Goal: Transaction & Acquisition: Purchase product/service

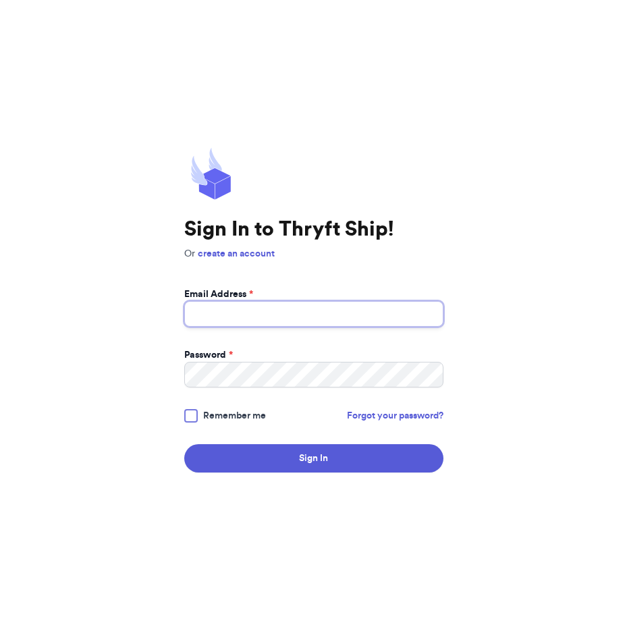
click at [274, 302] on input "Email Address *" at bounding box center [313, 314] width 259 height 26
type input "[EMAIL_ADDRESS][DOMAIN_NAME]"
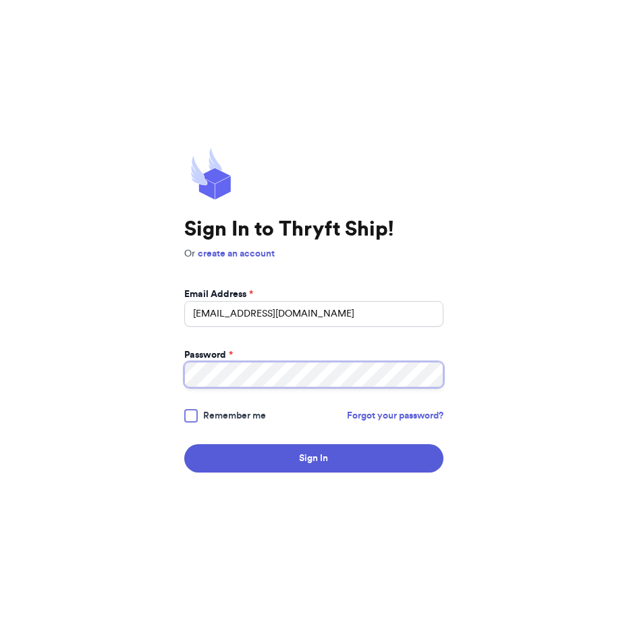
click at [184, 444] on button "Sign In" at bounding box center [313, 458] width 259 height 28
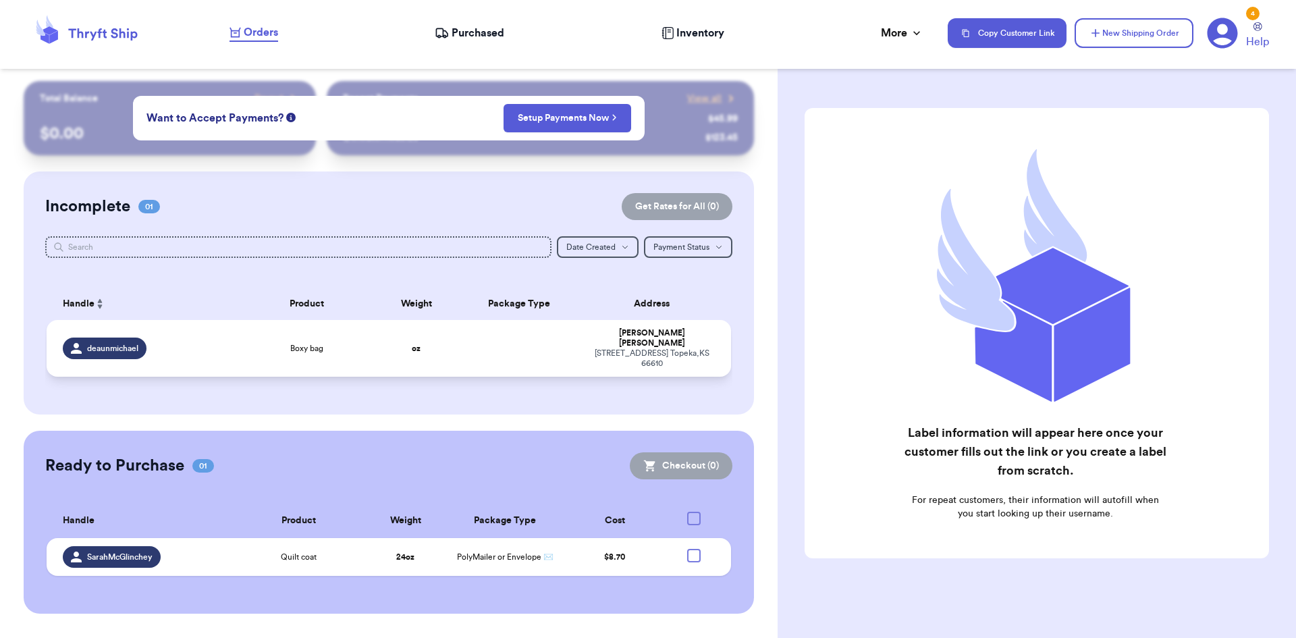
click at [336, 348] on div "Boxy bag" at bounding box center [306, 348] width 121 height 11
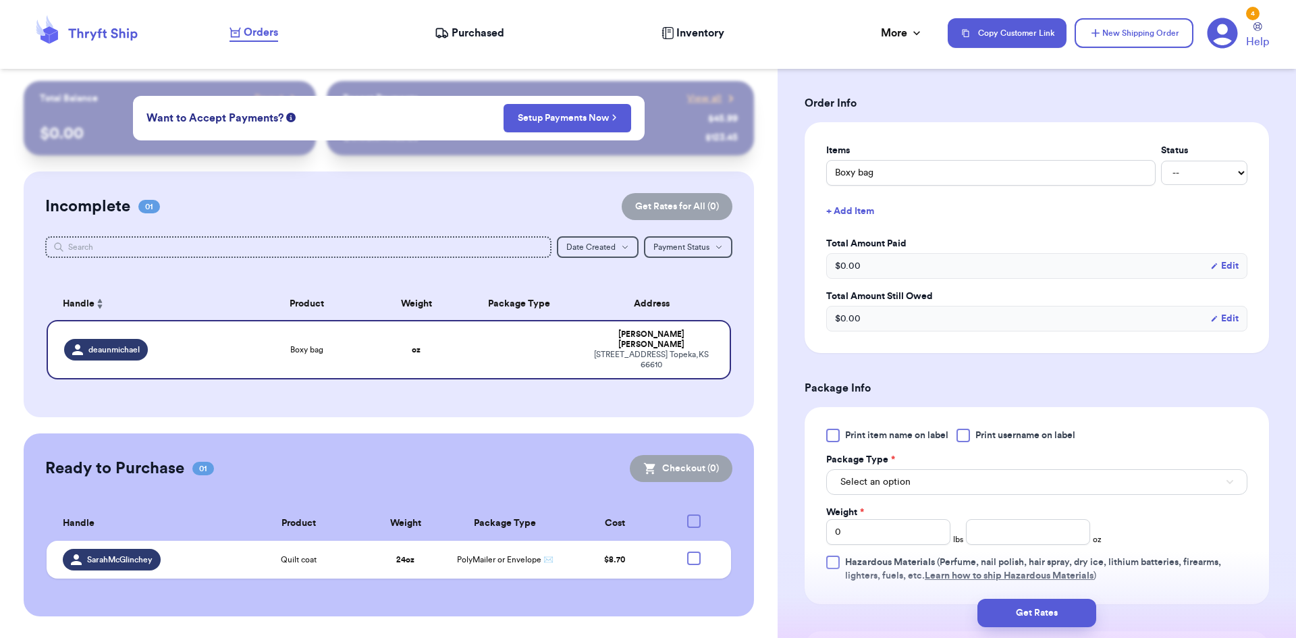
scroll to position [270, 0]
click at [627, 435] on div at bounding box center [833, 435] width 14 height 14
click at [0, 0] on input "Print item name on label" at bounding box center [0, 0] width 0 height 0
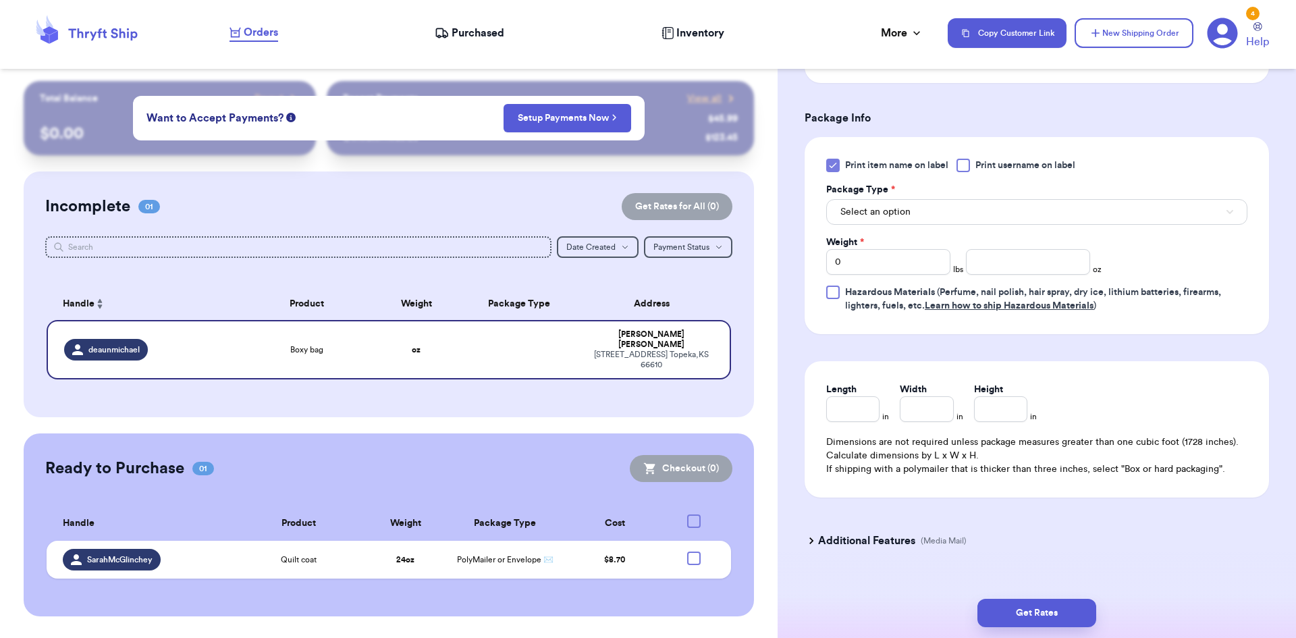
scroll to position [540, 0]
click at [627, 267] on input "0" at bounding box center [888, 261] width 124 height 26
click at [627, 259] on input "Weight *" at bounding box center [888, 261] width 124 height 26
type input "0"
type input "0.5"
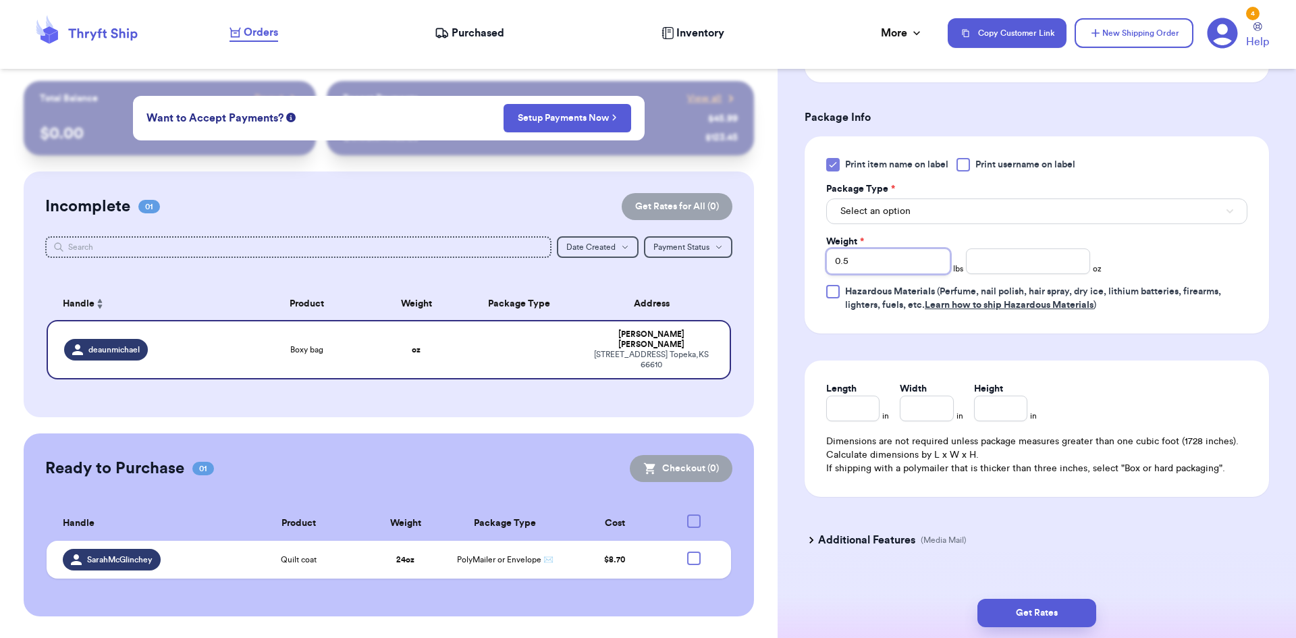
type input "0.5"
click at [627, 256] on div "Print item name on label Print username on label Package Type * Select an optio…" at bounding box center [1036, 235] width 421 height 154
click at [627, 266] on input "0.5" at bounding box center [888, 261] width 124 height 26
type input "0"
click at [627, 270] on input "number" at bounding box center [1028, 261] width 124 height 26
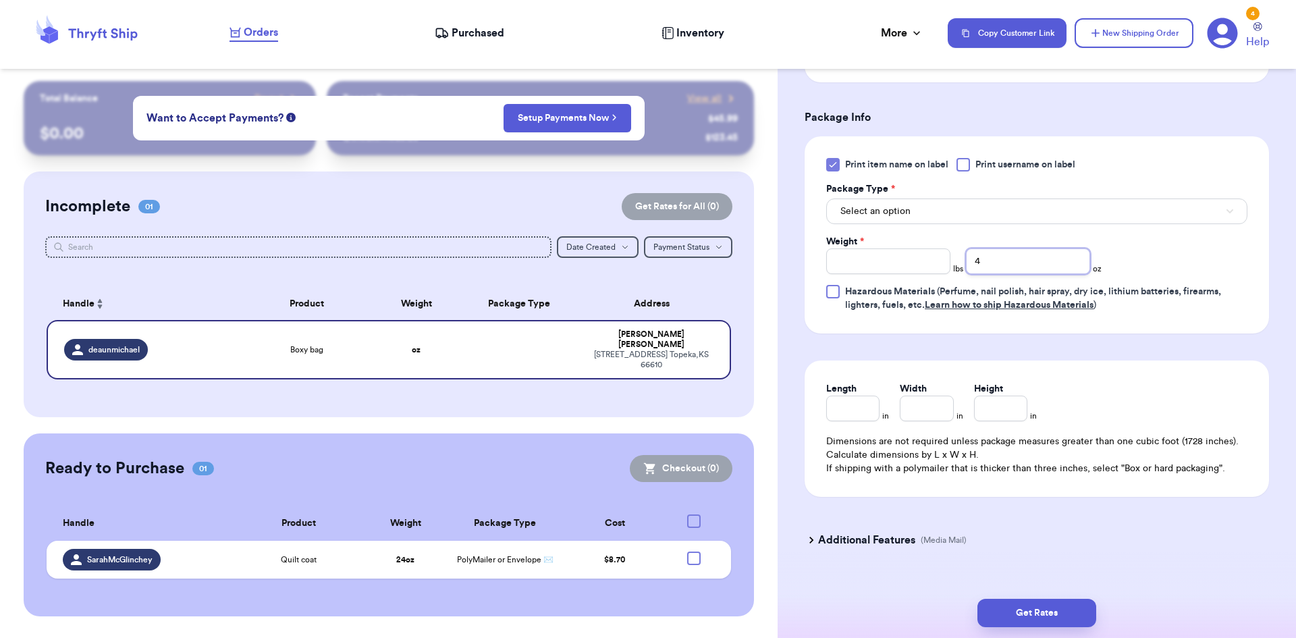
type input "4"
click at [627, 263] on div "Print item name on label Print username on label Package Type * Select an optio…" at bounding box center [1036, 235] width 421 height 154
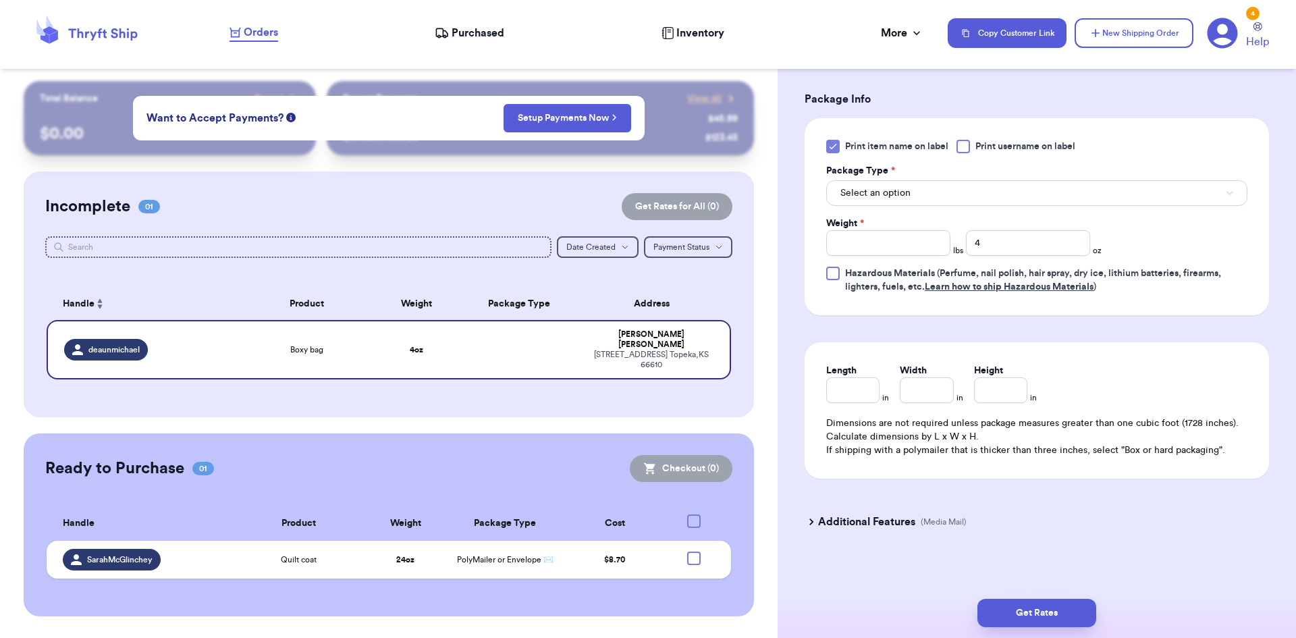
scroll to position [564, 0]
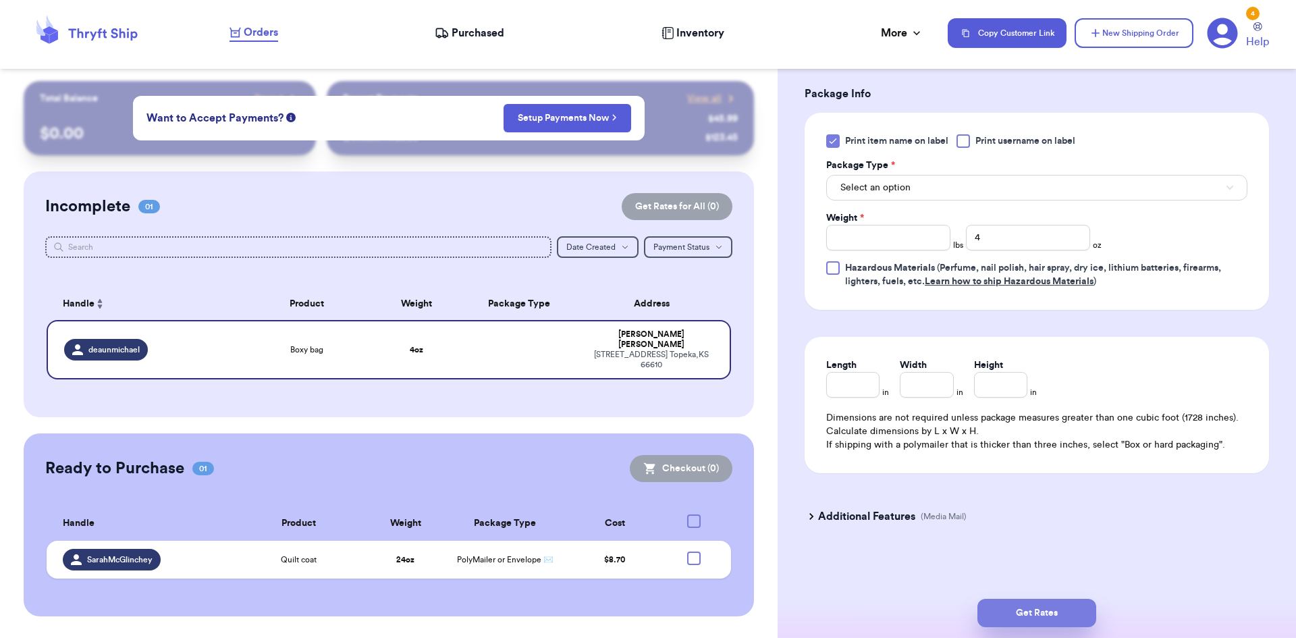
click at [627, 606] on button "Get Rates" at bounding box center [1037, 613] width 119 height 28
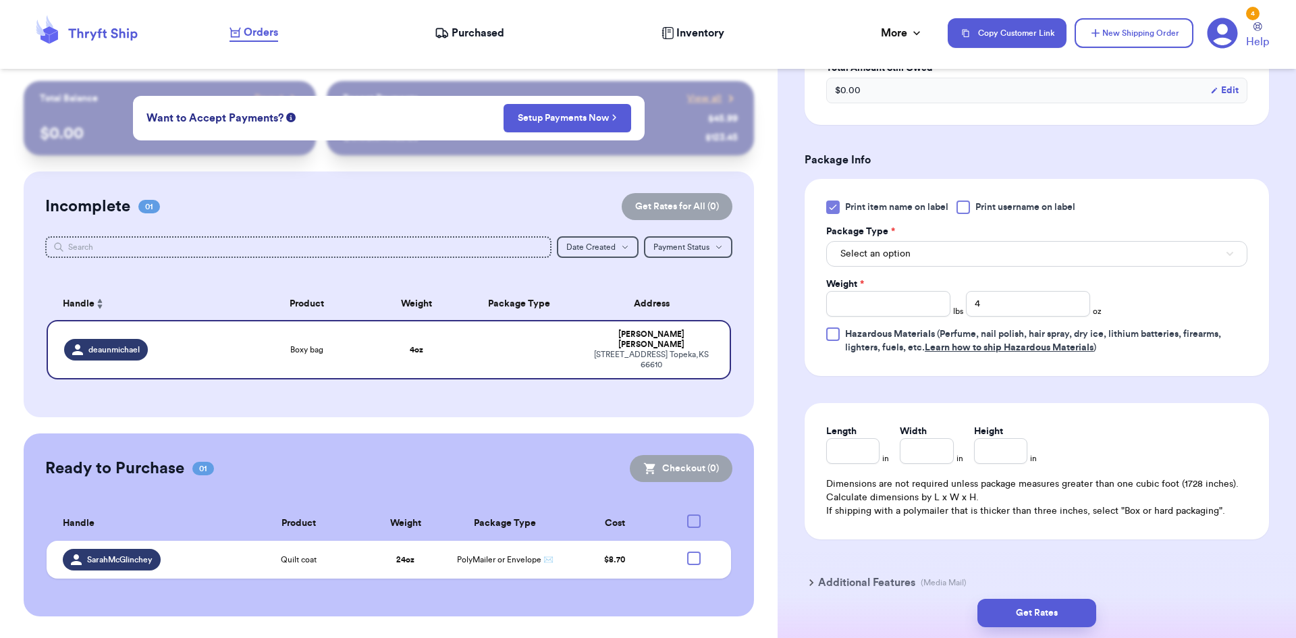
scroll to position [433, 0]
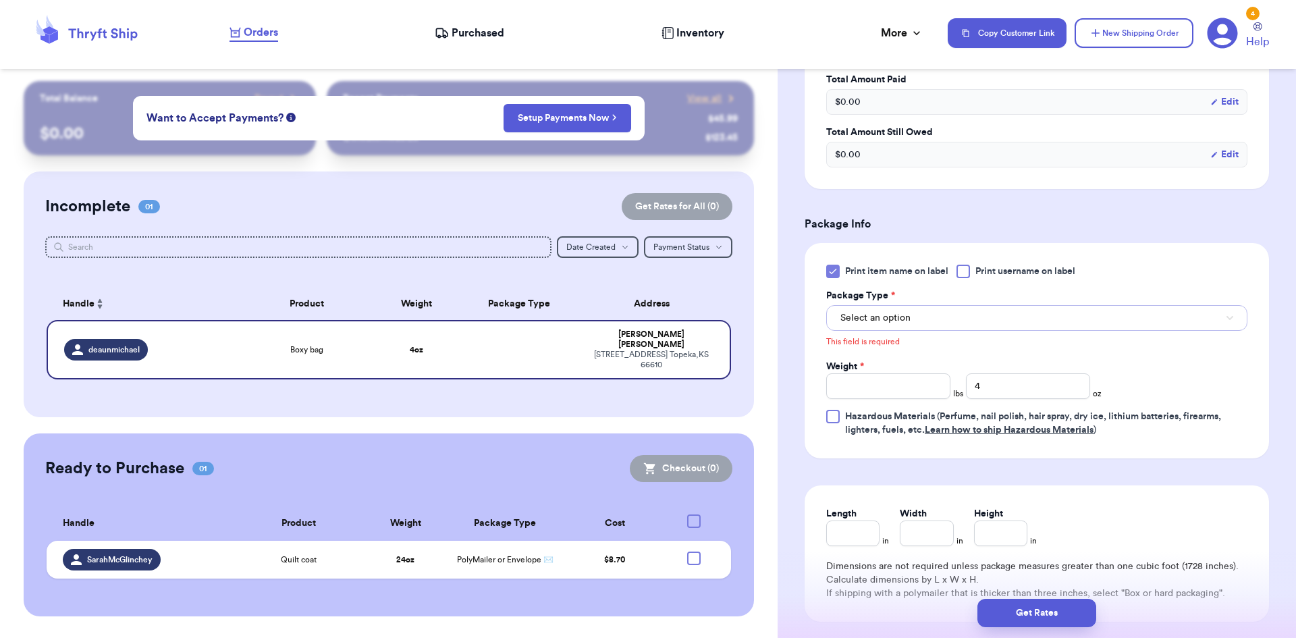
click at [627, 313] on button "Select an option" at bounding box center [1036, 318] width 421 height 26
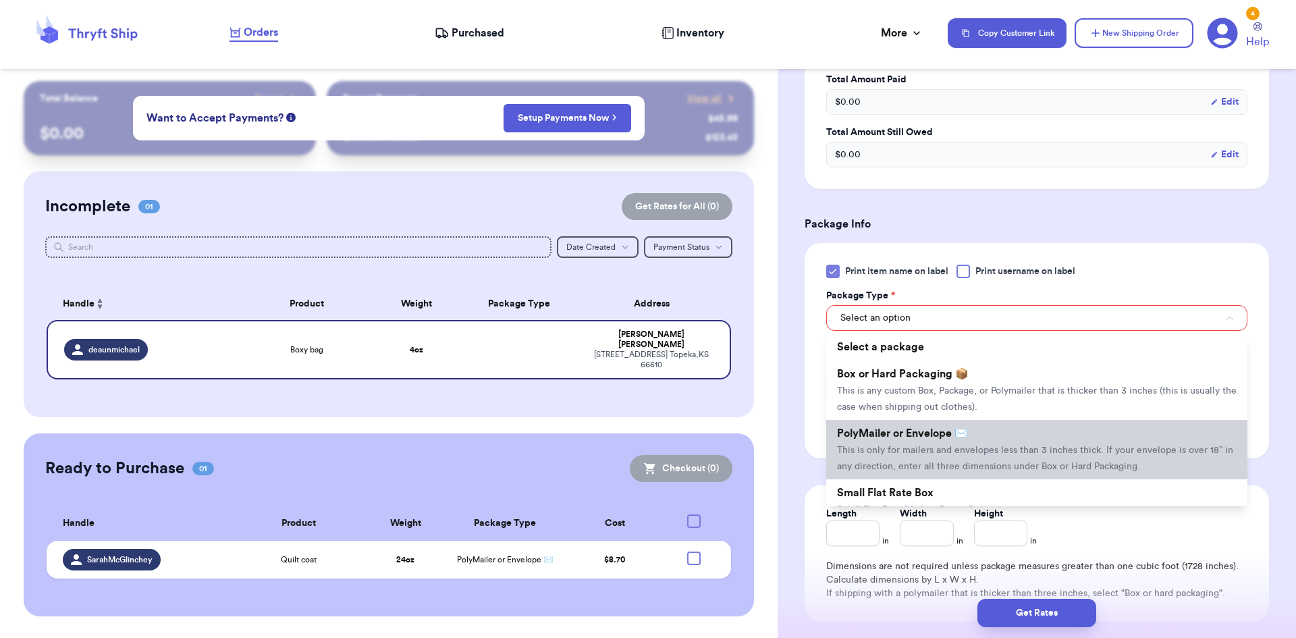
click at [627, 430] on span "PolyMailer or Envelope ✉️" at bounding box center [902, 433] width 131 height 11
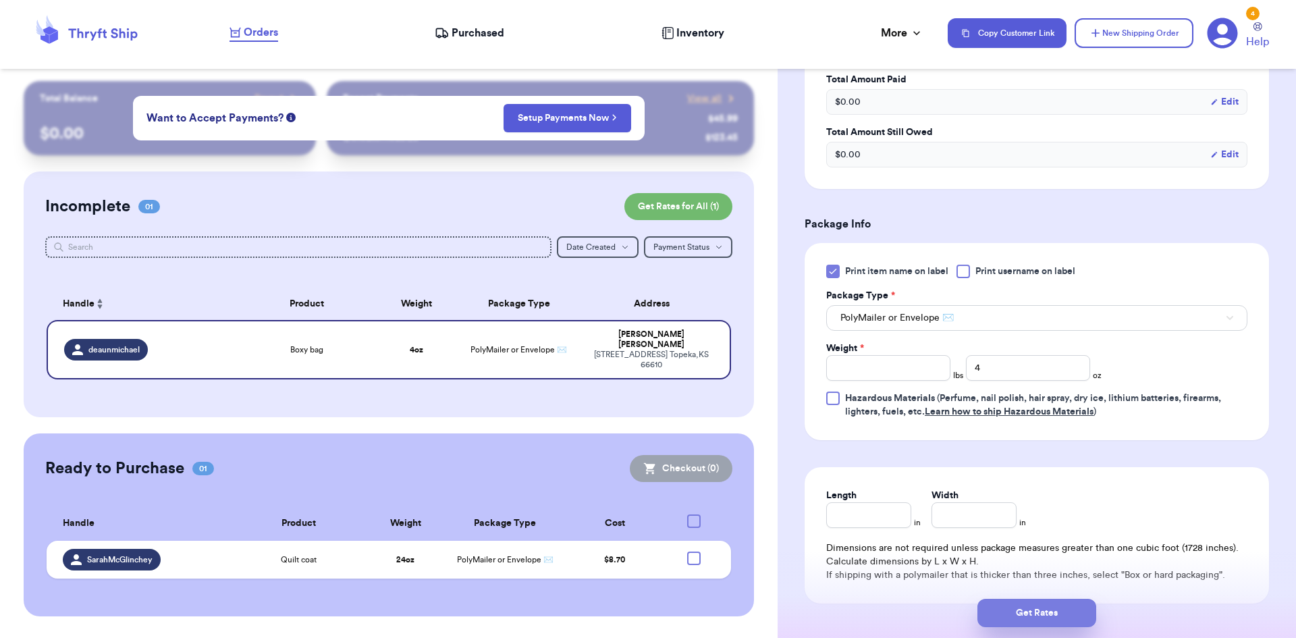
click at [627, 608] on button "Get Rates" at bounding box center [1037, 613] width 119 height 28
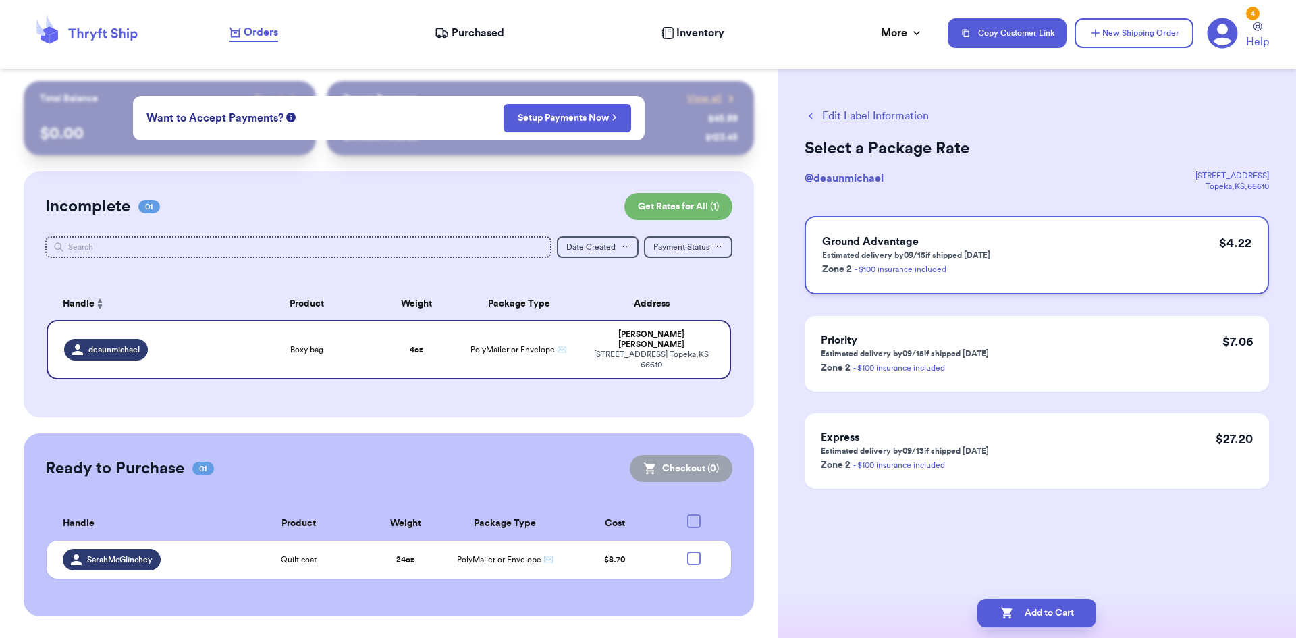
click at [627, 260] on p "Estimated delivery by 09/15 if shipped [DATE]" at bounding box center [906, 255] width 168 height 11
click at [627, 609] on button "Add to Cart" at bounding box center [1037, 613] width 119 height 28
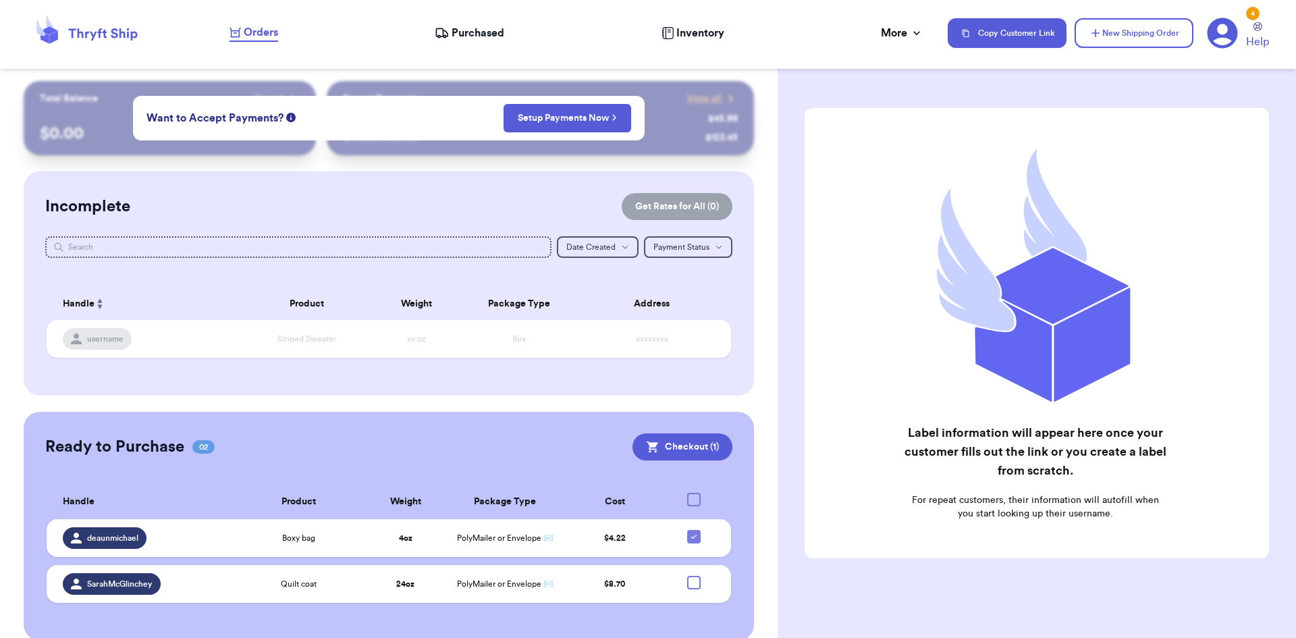
click at [462, 38] on span "Purchased" at bounding box center [478, 33] width 53 height 16
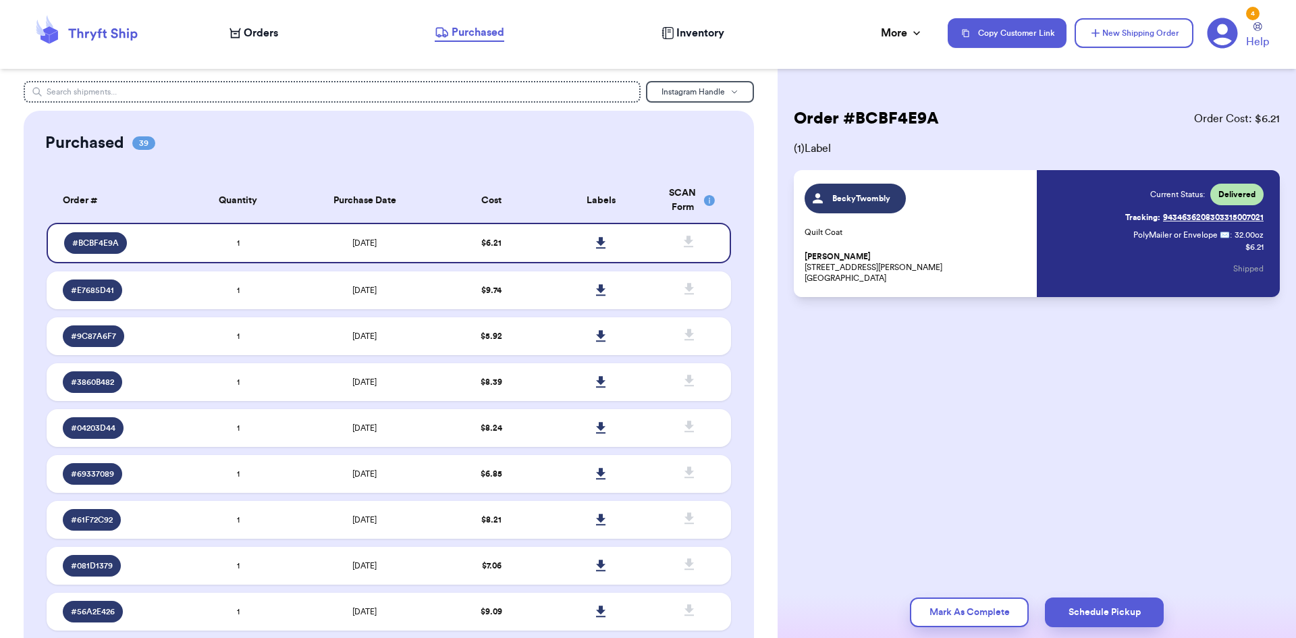
click at [257, 30] on span "Orders" at bounding box center [261, 33] width 34 height 16
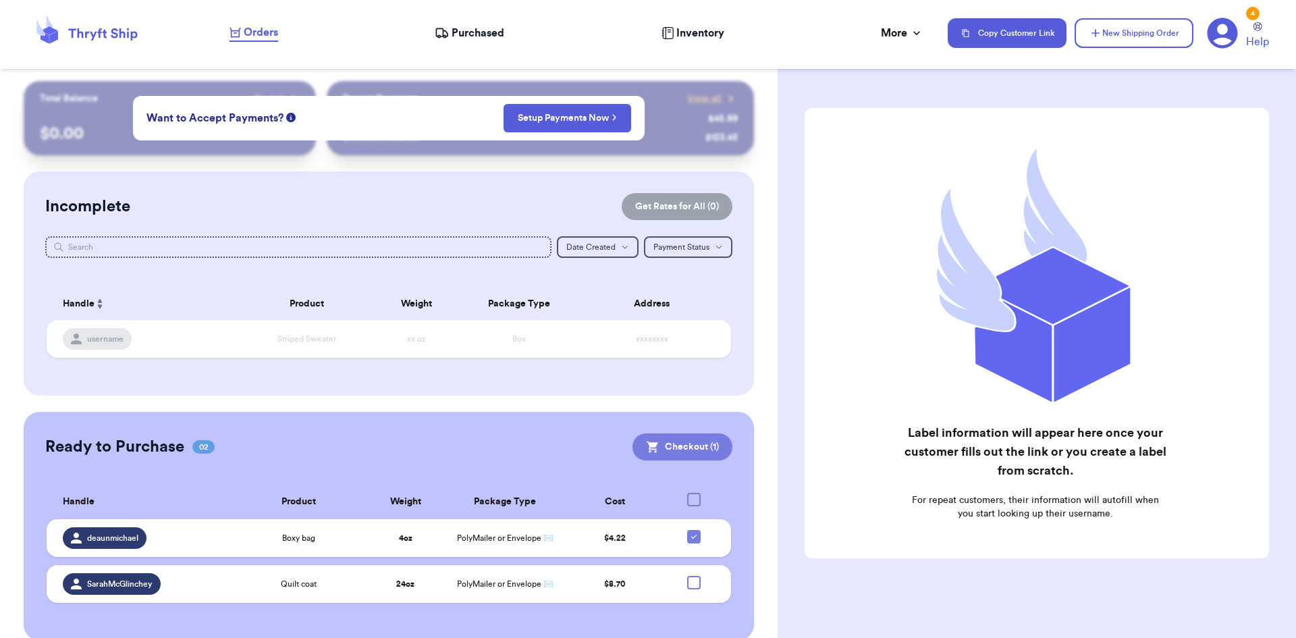
click at [627, 444] on button "Checkout ( 1 )" at bounding box center [683, 446] width 100 height 27
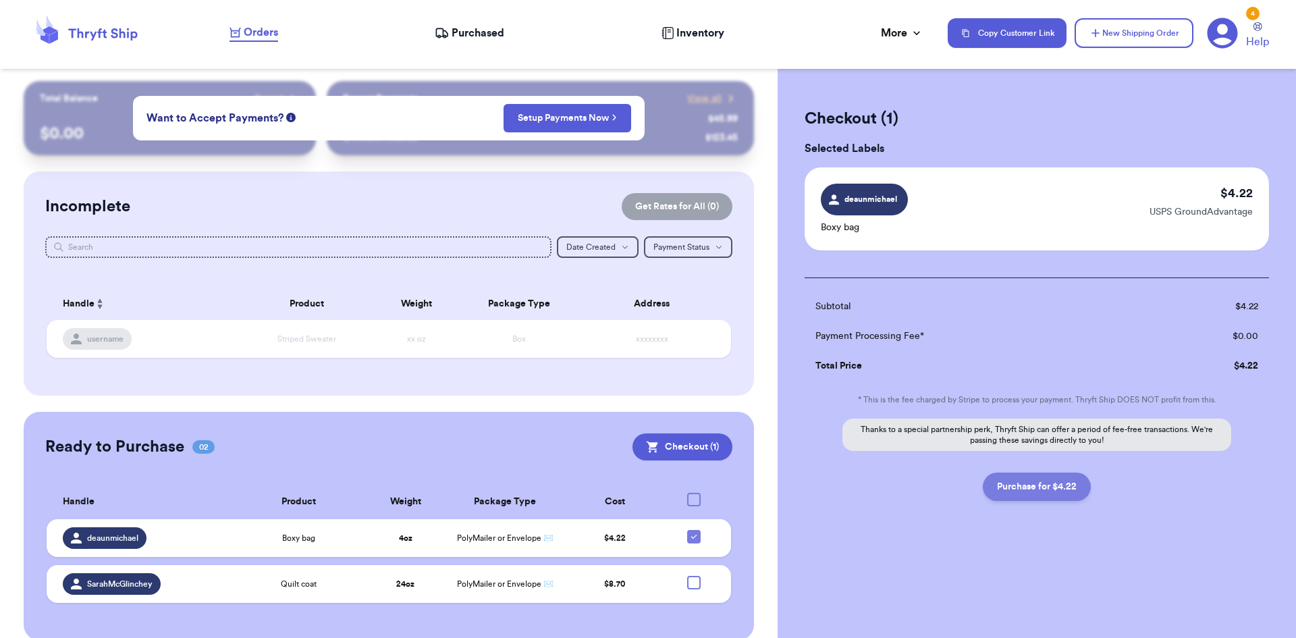
click at [627, 488] on button "Purchase for $4.22" at bounding box center [1037, 487] width 108 height 28
checkbox input "false"
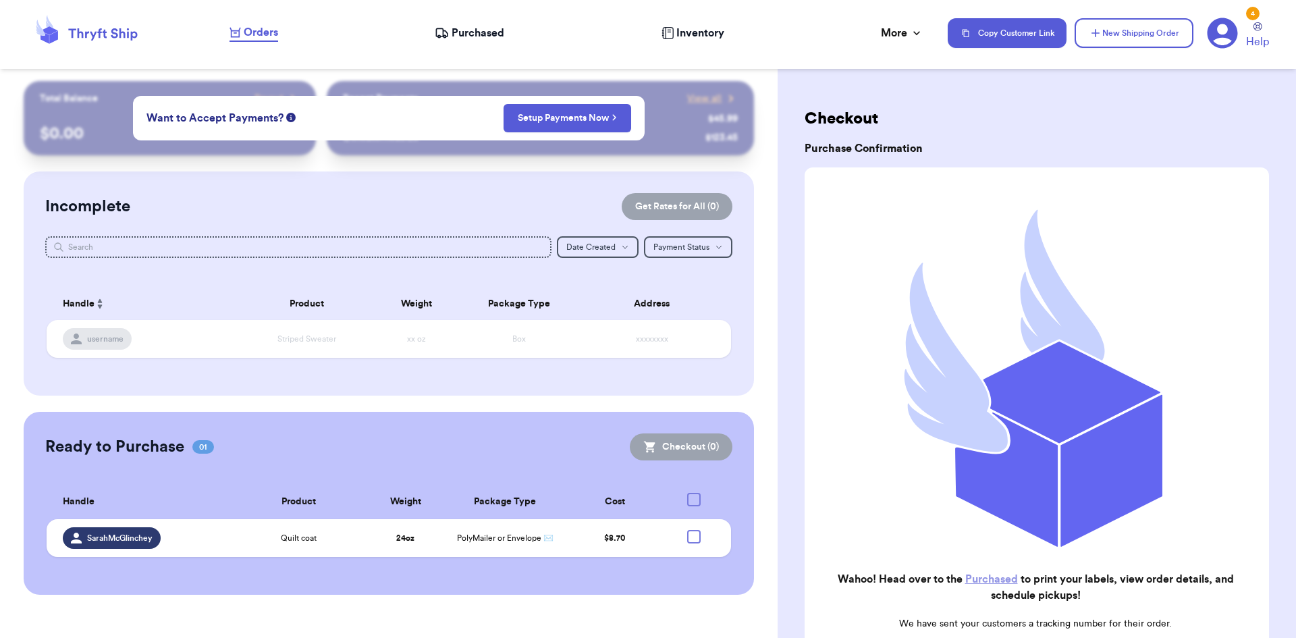
click at [489, 32] on span "Purchased" at bounding box center [478, 33] width 53 height 16
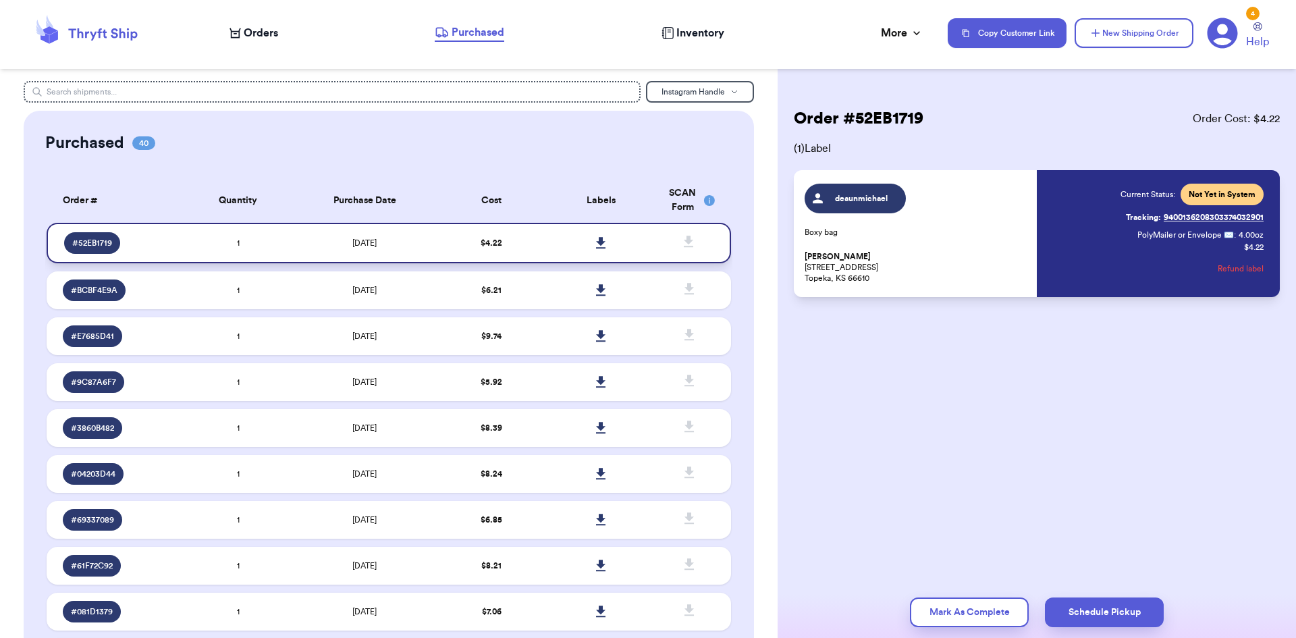
click at [596, 245] on icon at bounding box center [601, 243] width 10 height 12
